Goal: Task Accomplishment & Management: Manage account settings

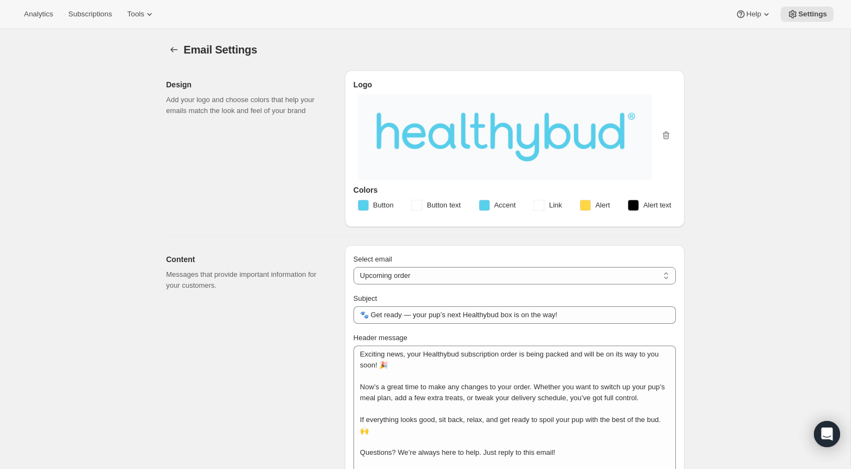
select select "subscriptionMessage"
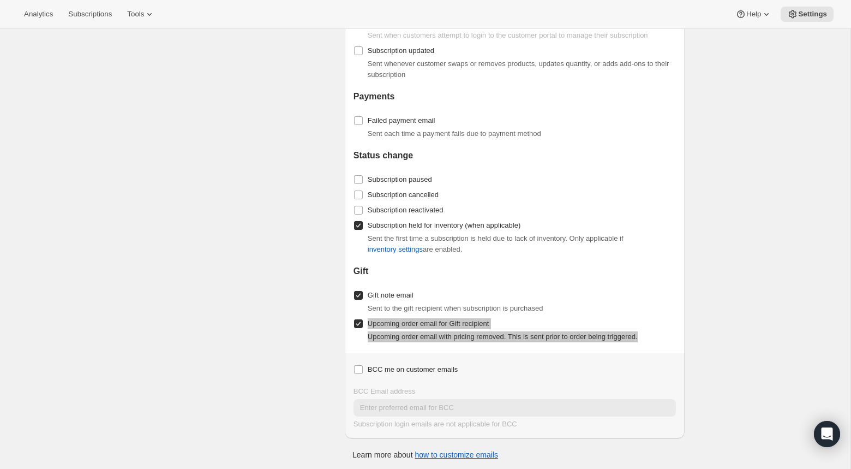
scroll to position [1, 0]
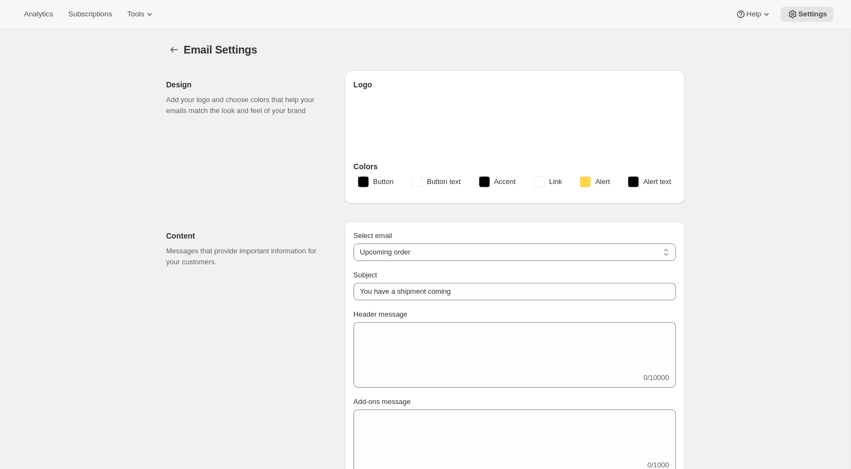
select select "subscriptionMessage"
select select "5"
select select "15"
type input "🐾 Get ready — your pup’s next Healthybud box is on the way!"
select select "2"
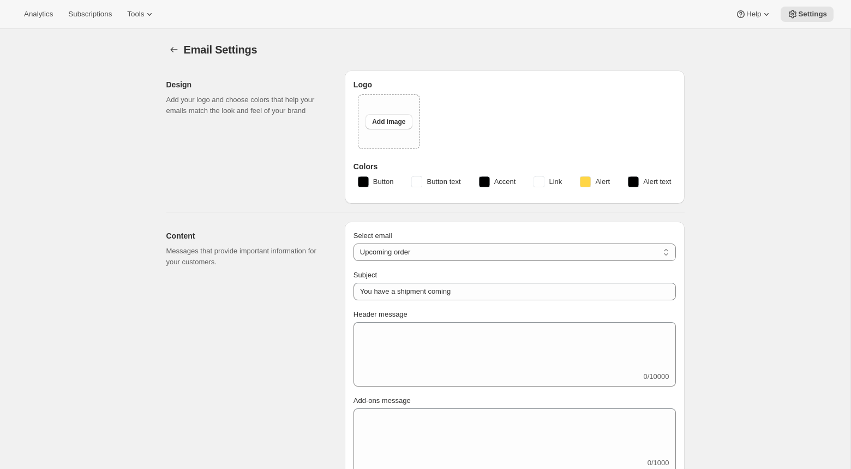
select select "10"
type input "Healthybud"
checkbox input "false"
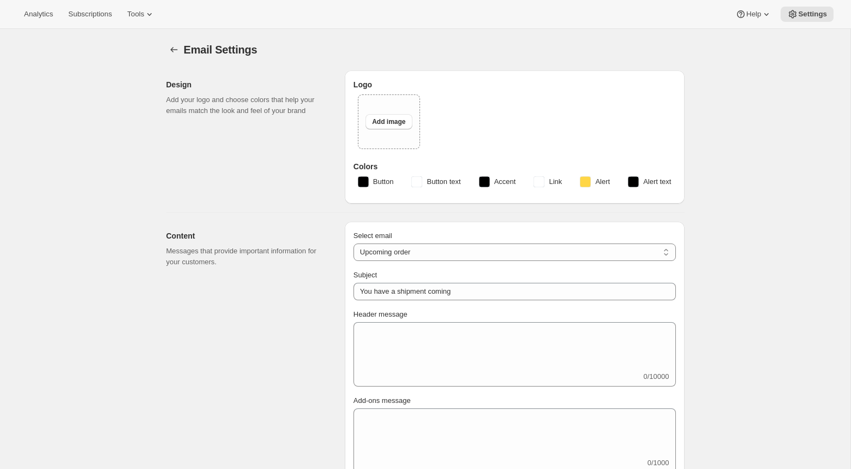
checkbox input "false"
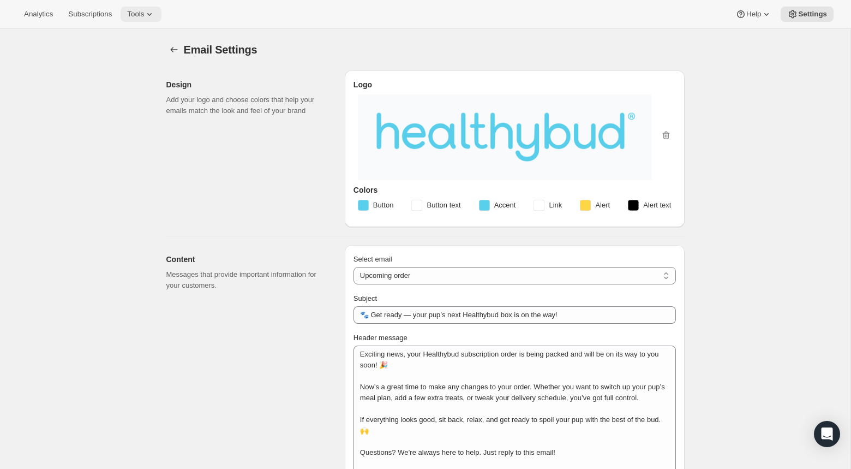
click at [156, 20] on button "Tools" at bounding box center [141, 14] width 41 height 15
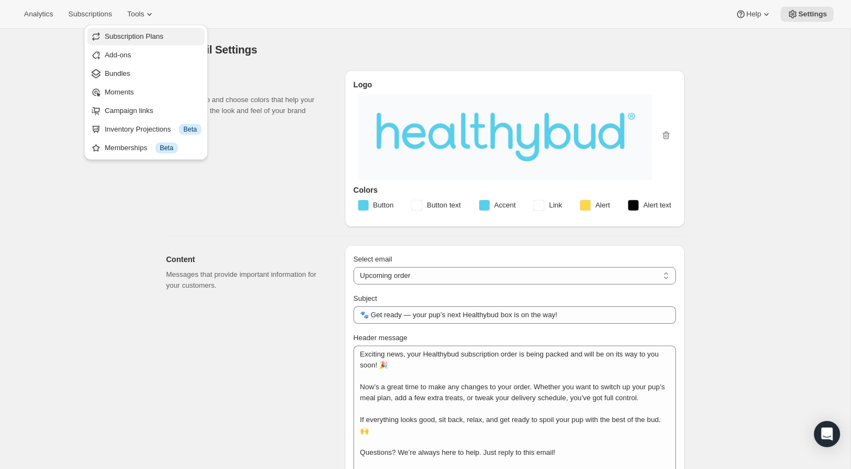
click at [156, 37] on span "Subscription Plans" at bounding box center [134, 36] width 59 height 8
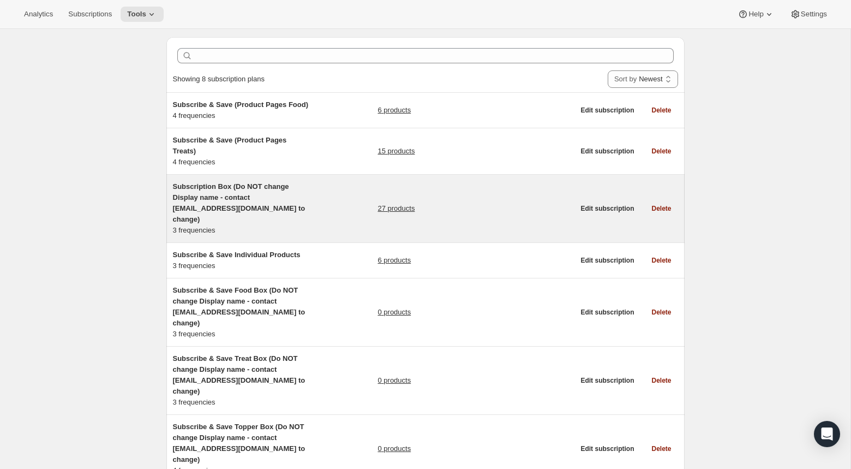
scroll to position [32, 0]
